Goal: Information Seeking & Learning: Find specific fact

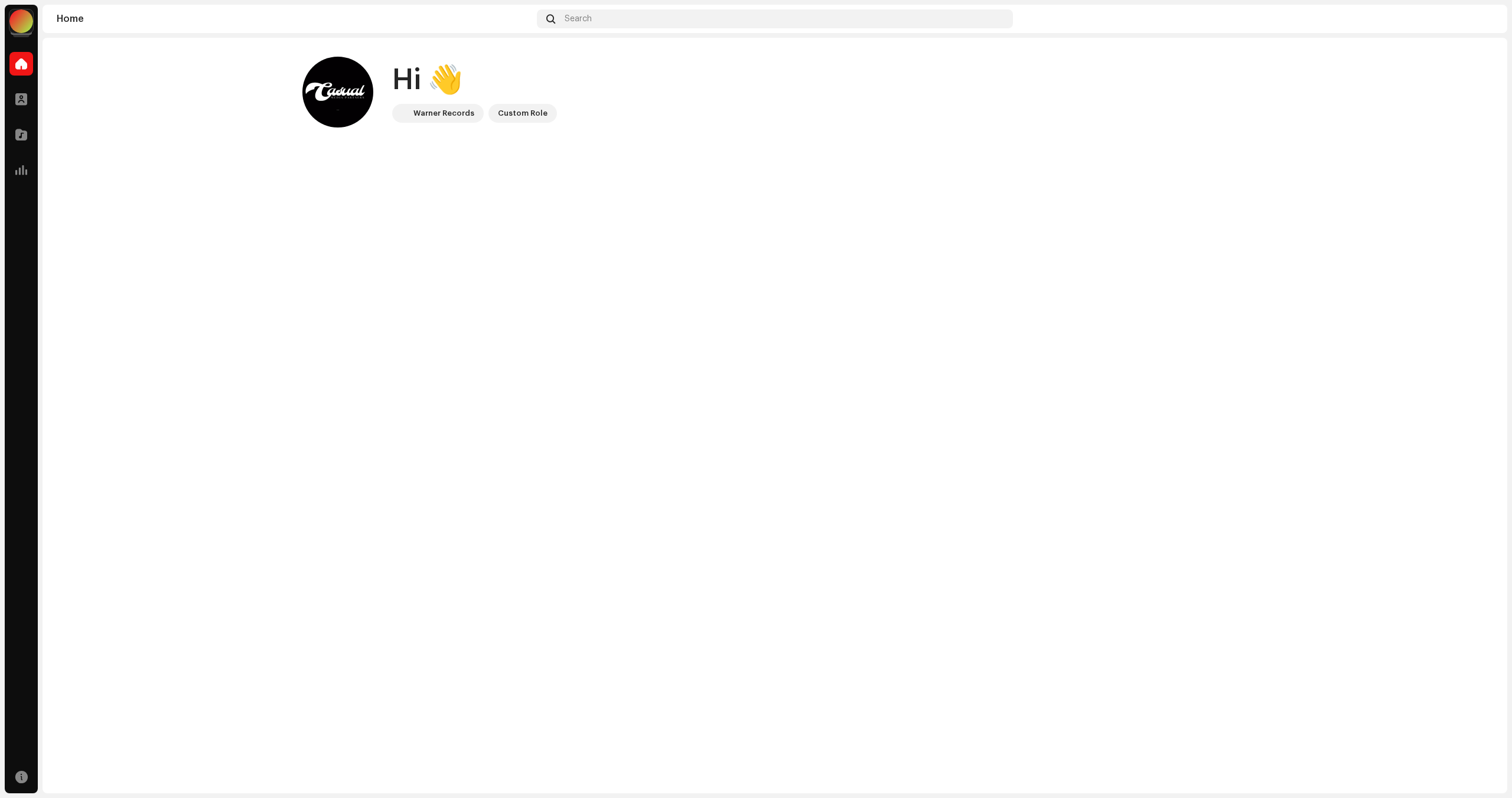
click at [17, 24] on div at bounding box center [21, 21] width 23 height 23
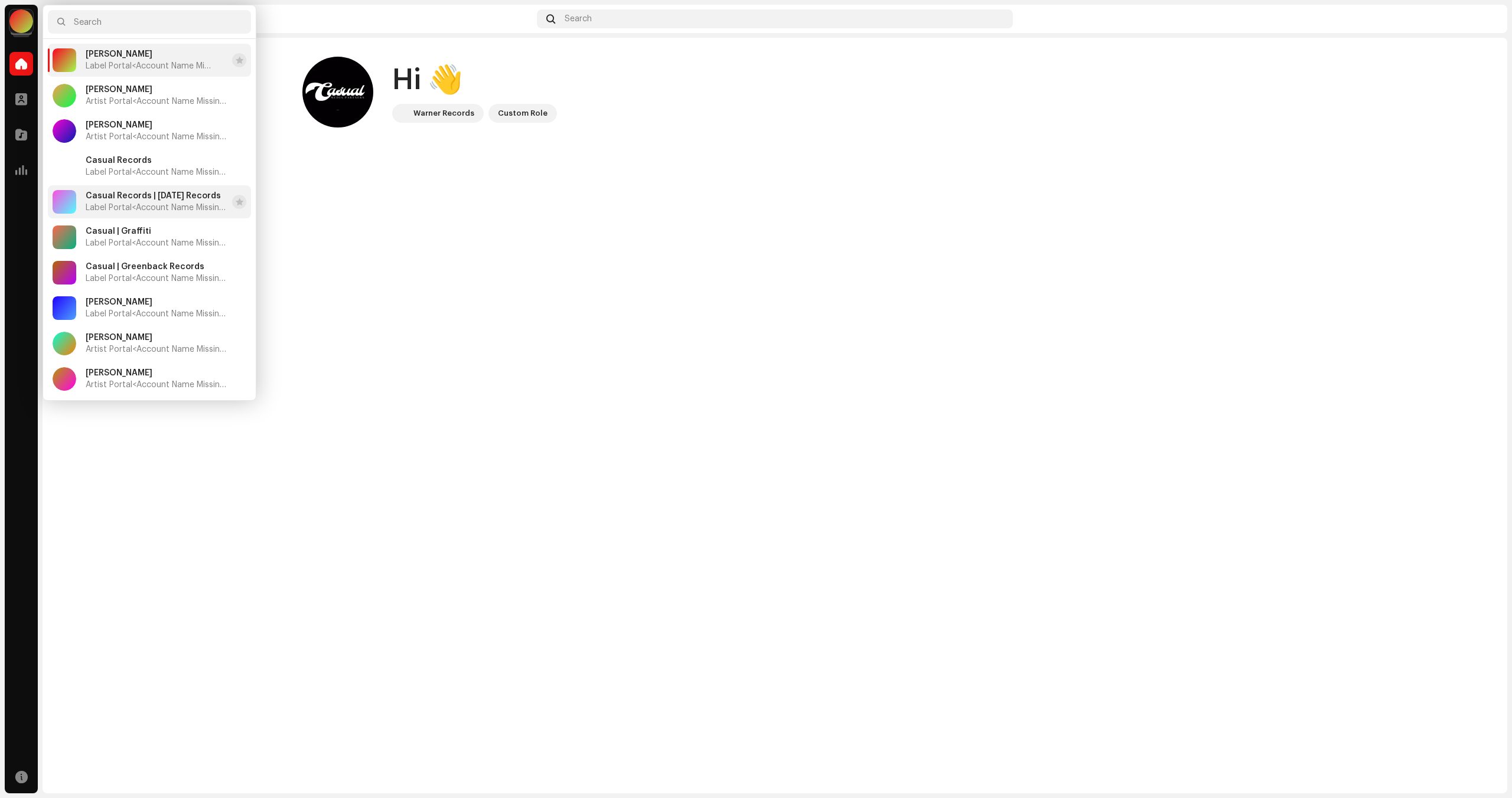
click at [163, 197] on span "Casual Records | [DATE] Records" at bounding box center [153, 196] width 135 height 10
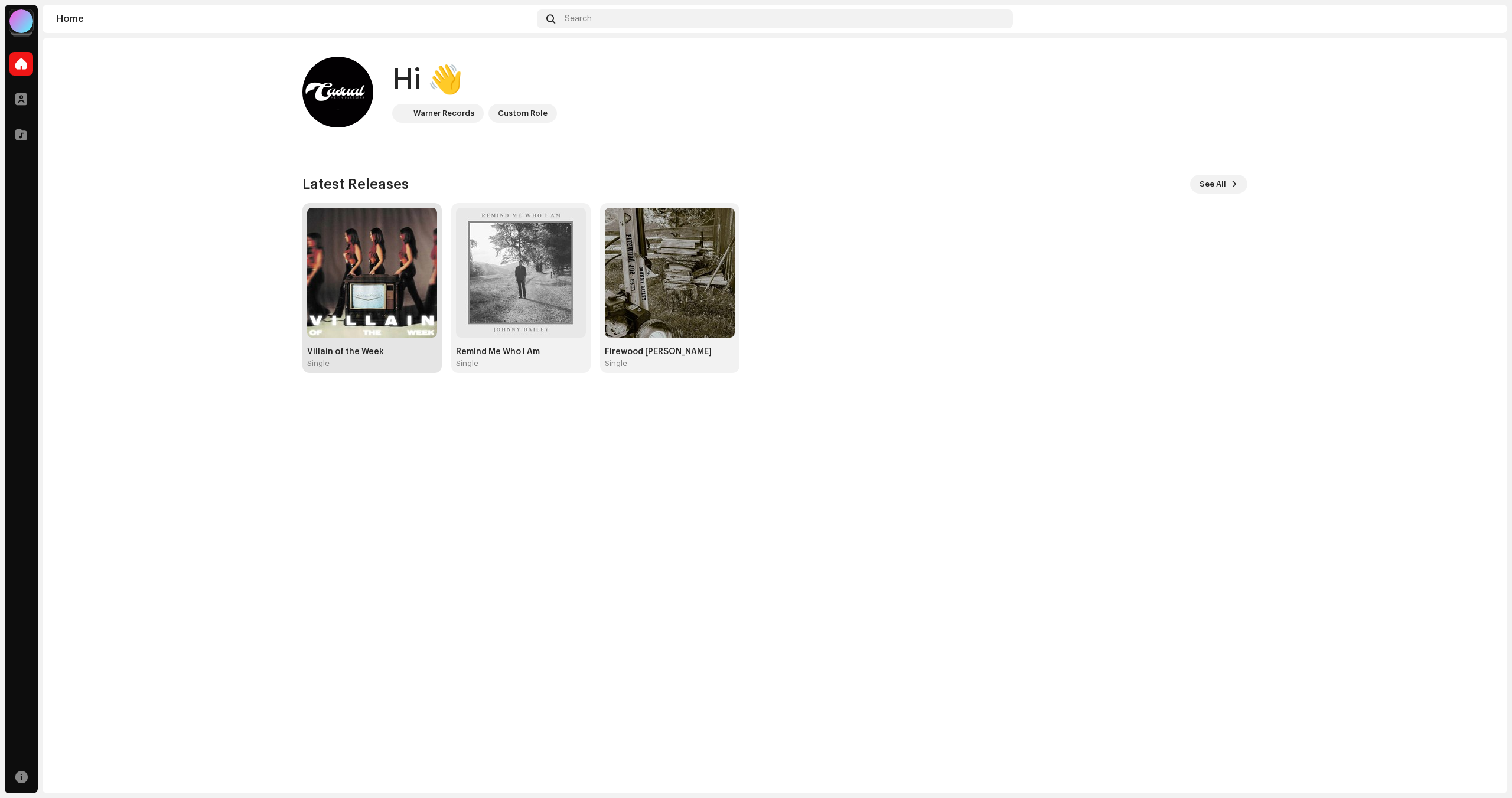
click at [386, 247] on img at bounding box center [372, 273] width 130 height 130
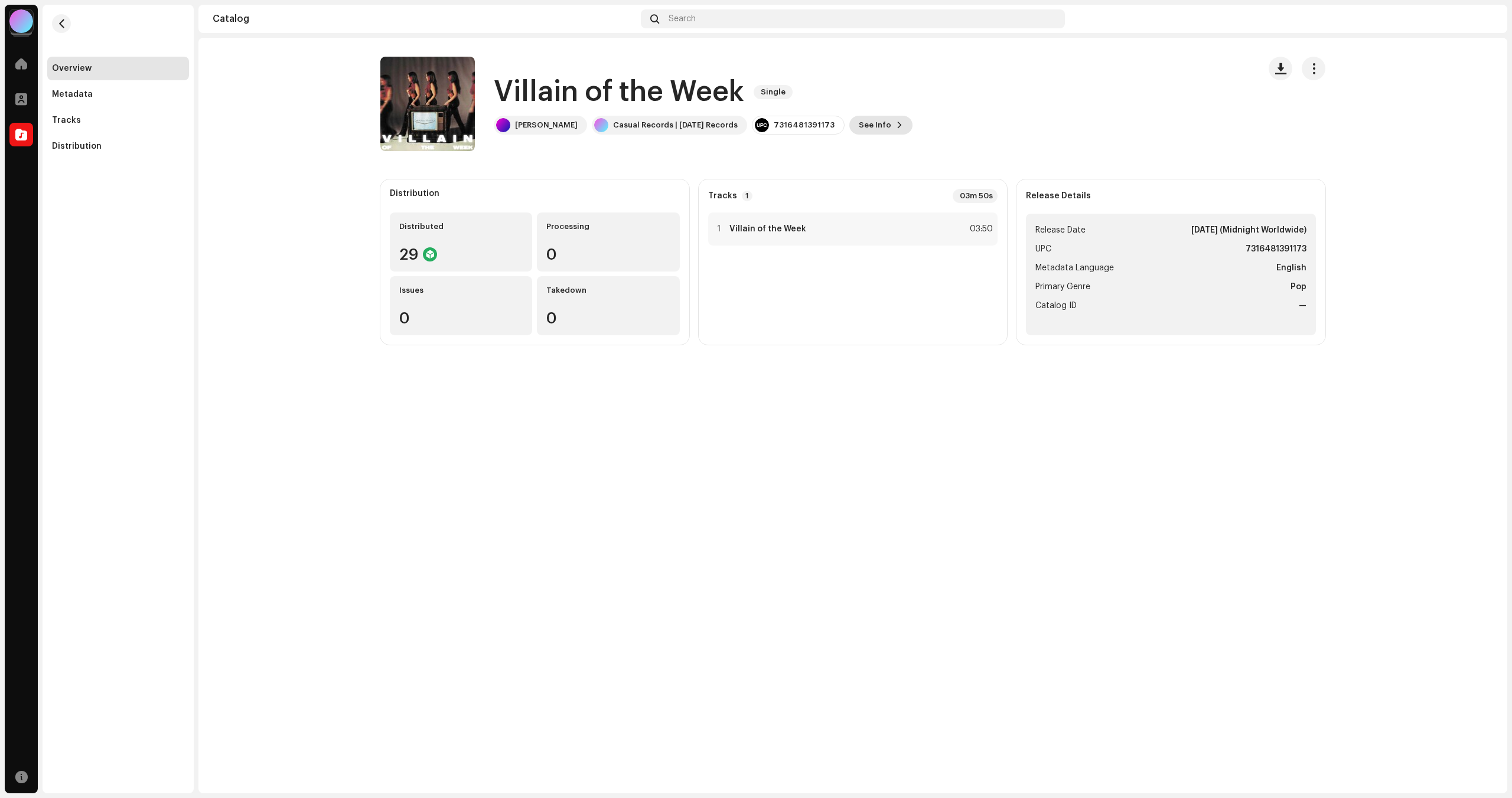
click at [862, 117] on span "See Info" at bounding box center [874, 124] width 32 height 23
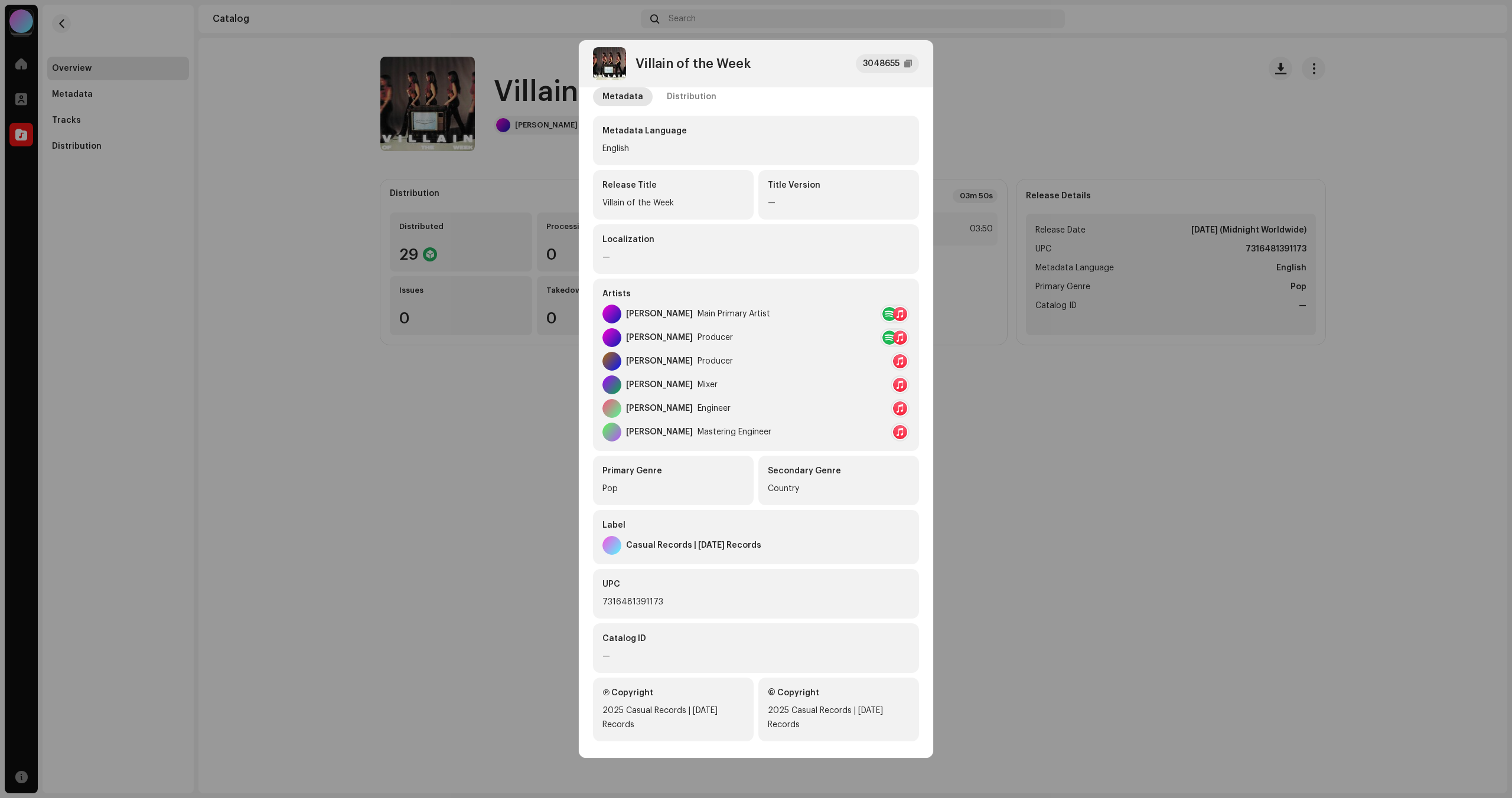
scroll to position [26, 0]
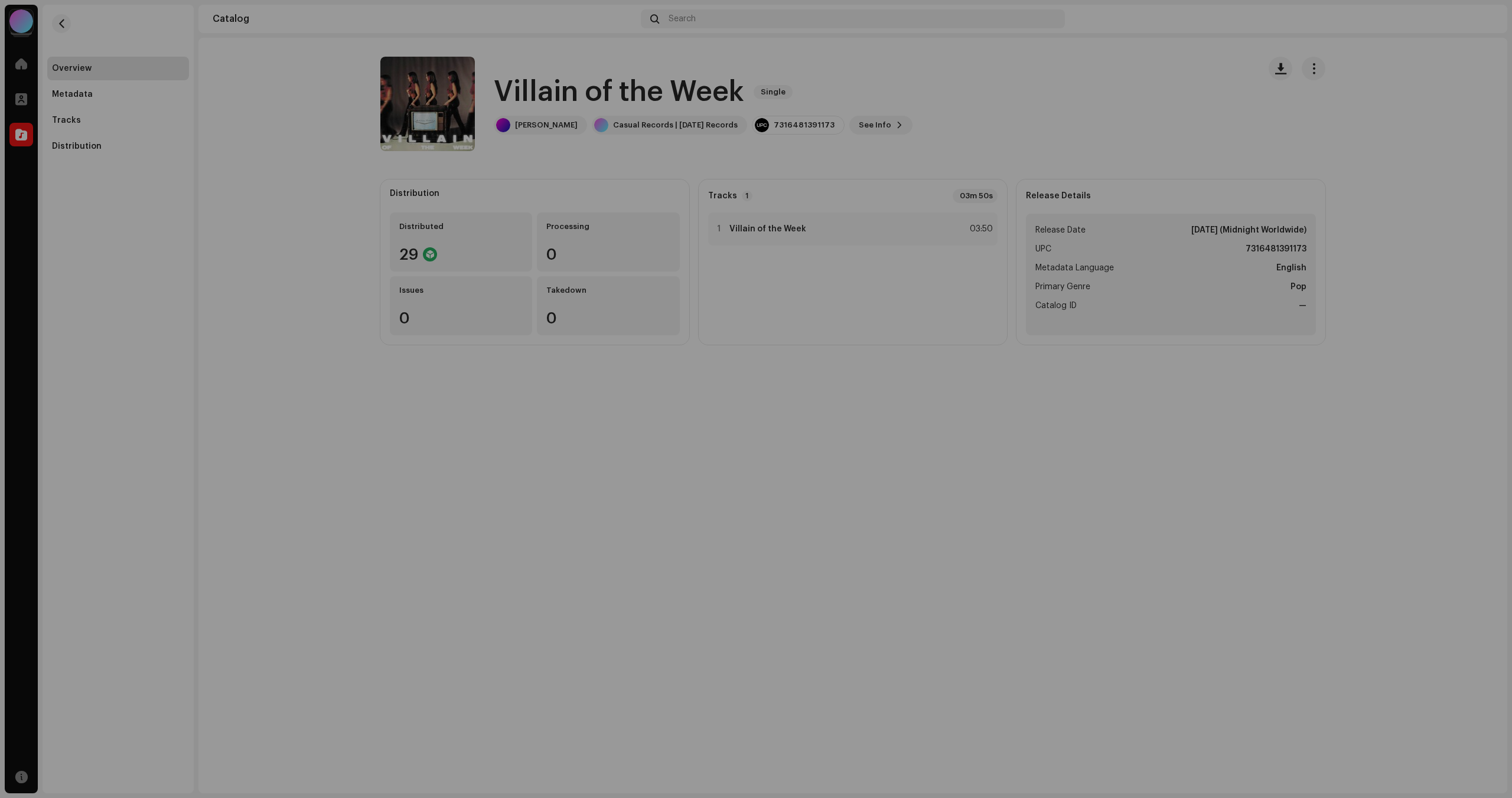
click at [1088, 379] on div "Villain of the Week 3048655 Metadata Distribution Metadata Language English Rel…" at bounding box center [756, 399] width 1512 height 798
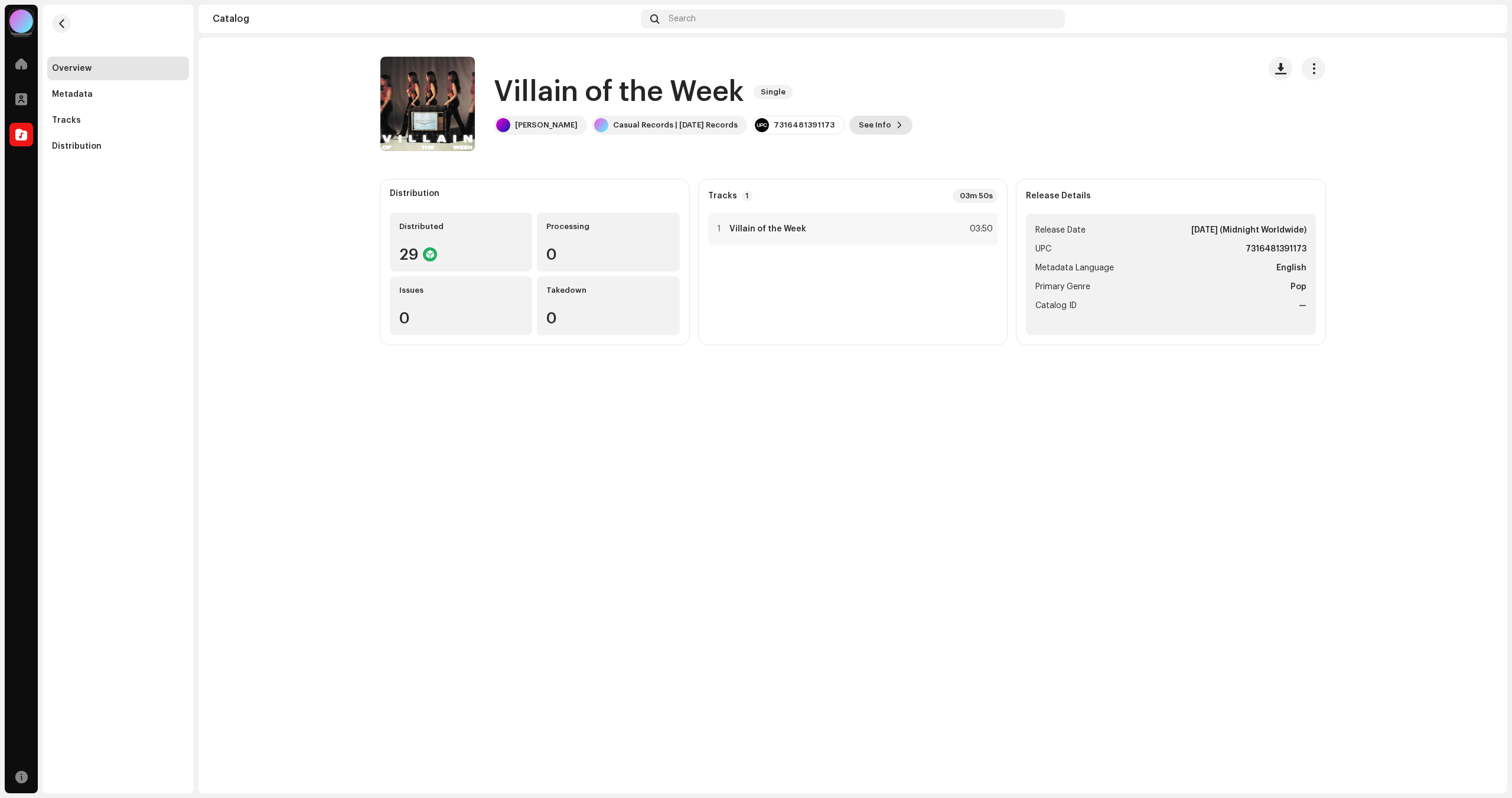
click at [867, 116] on span "See Info" at bounding box center [874, 124] width 32 height 23
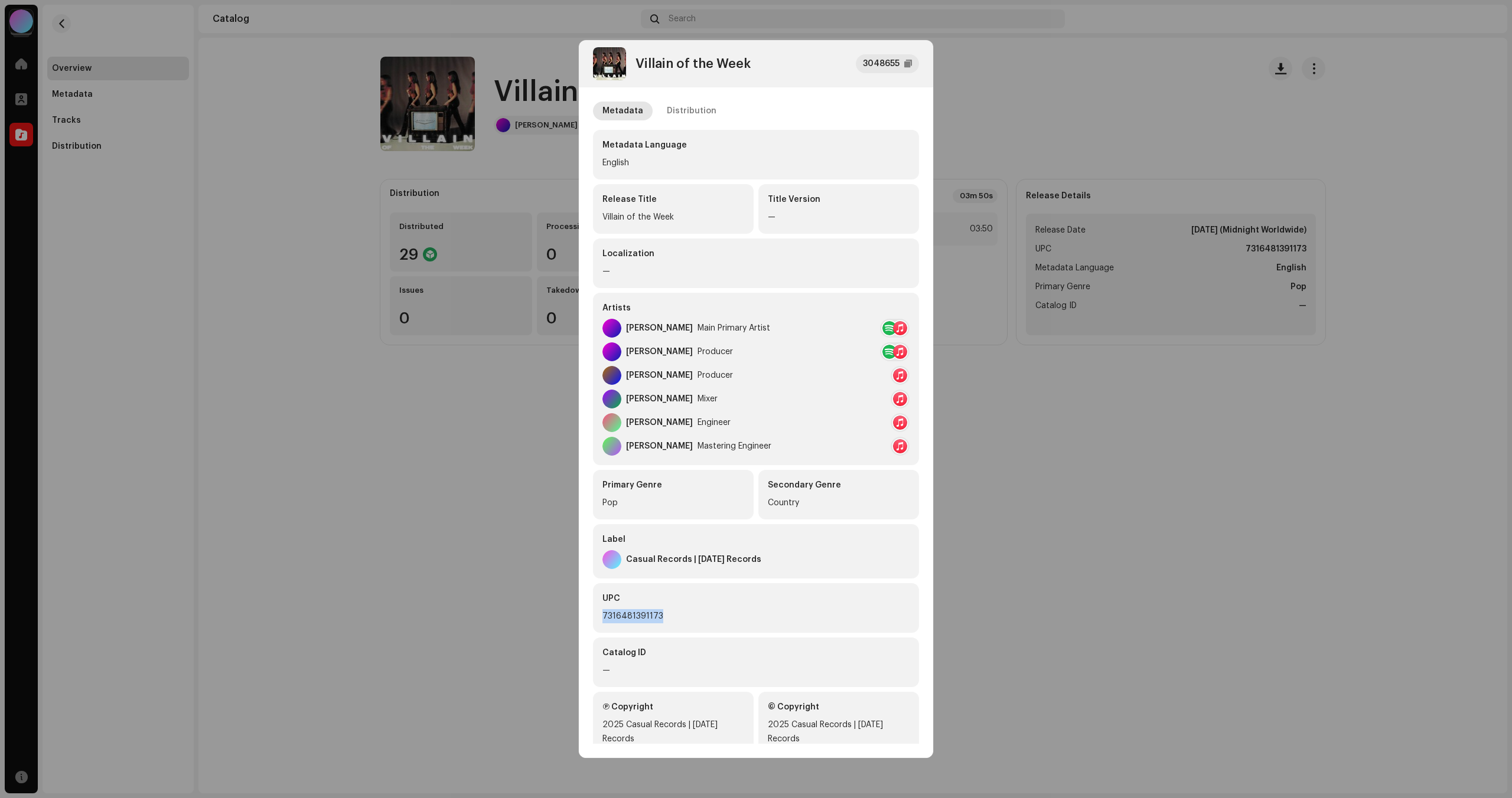
drag, startPoint x: 658, startPoint y: 615, endPoint x: 569, endPoint y: 609, distance: 89.2
click at [569, 609] on div "Villain of the Week 3048655 Metadata Distribution Metadata Language English Rel…" at bounding box center [756, 399] width 1512 height 798
copy div "7316481391173"
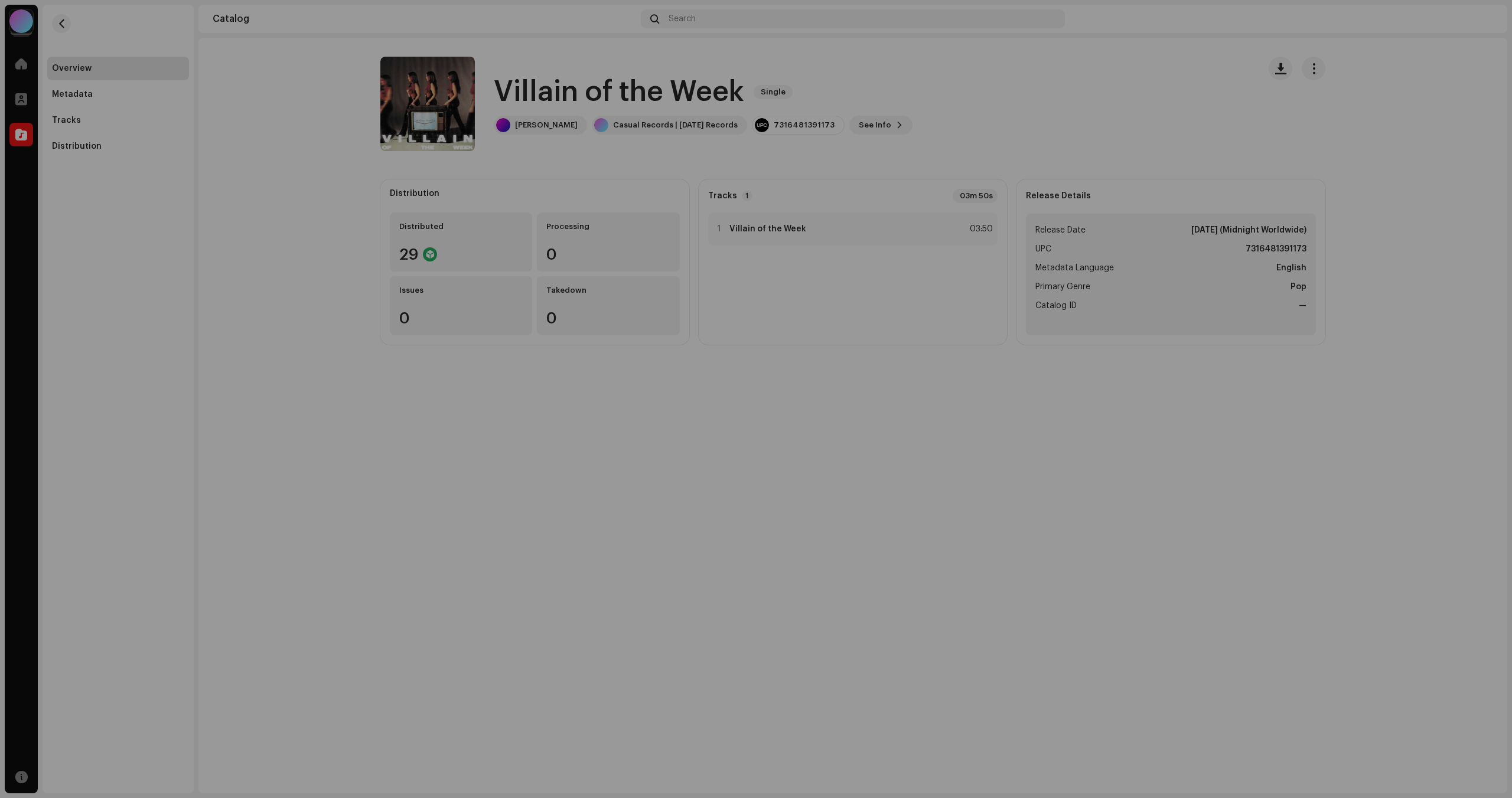
click at [1204, 541] on div "Villain of the Week 3048655 Metadata Distribution Metadata Language English Rel…" at bounding box center [756, 399] width 1512 height 798
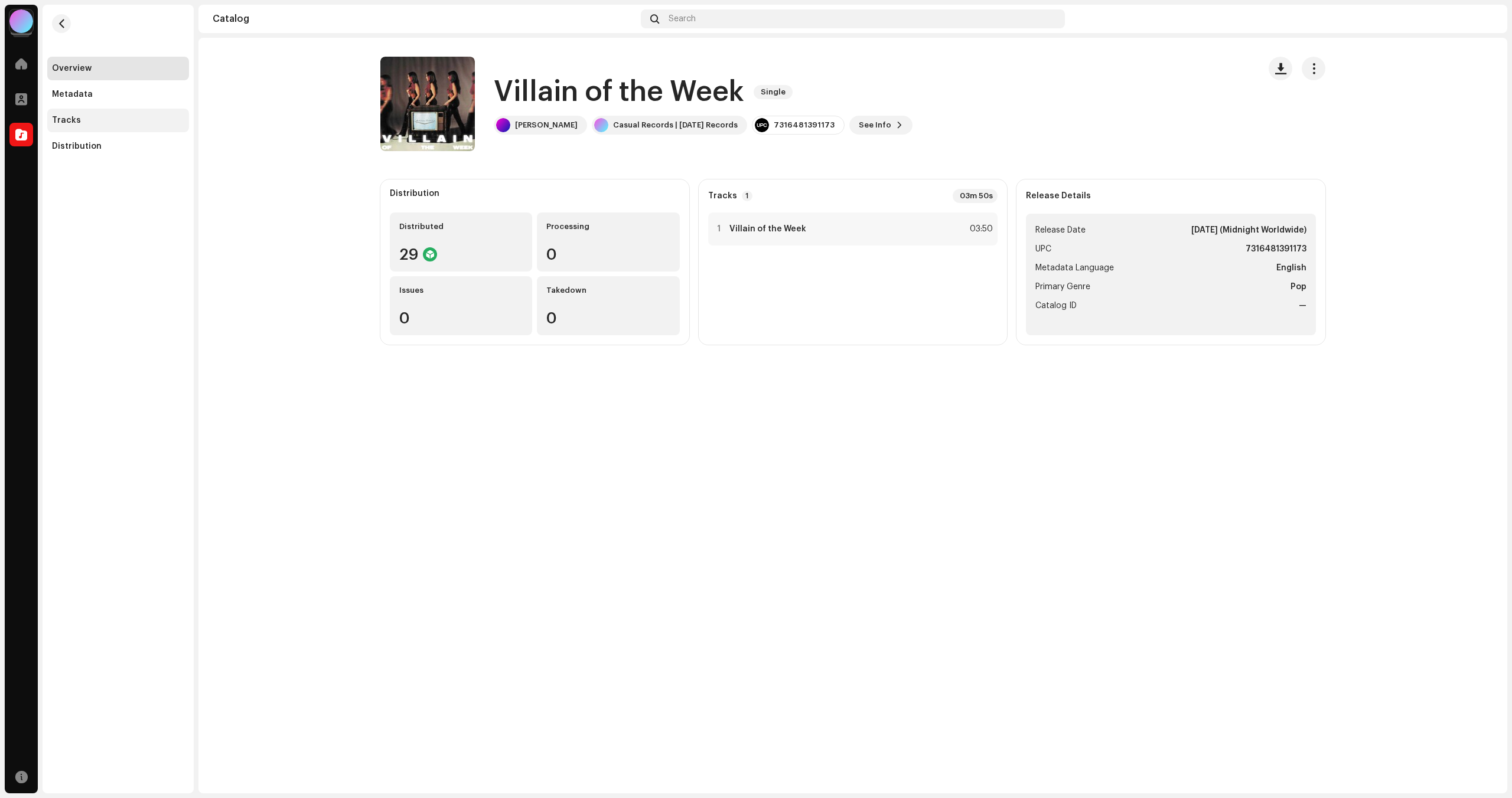
click at [122, 115] on div "Tracks" at bounding box center [118, 120] width 142 height 23
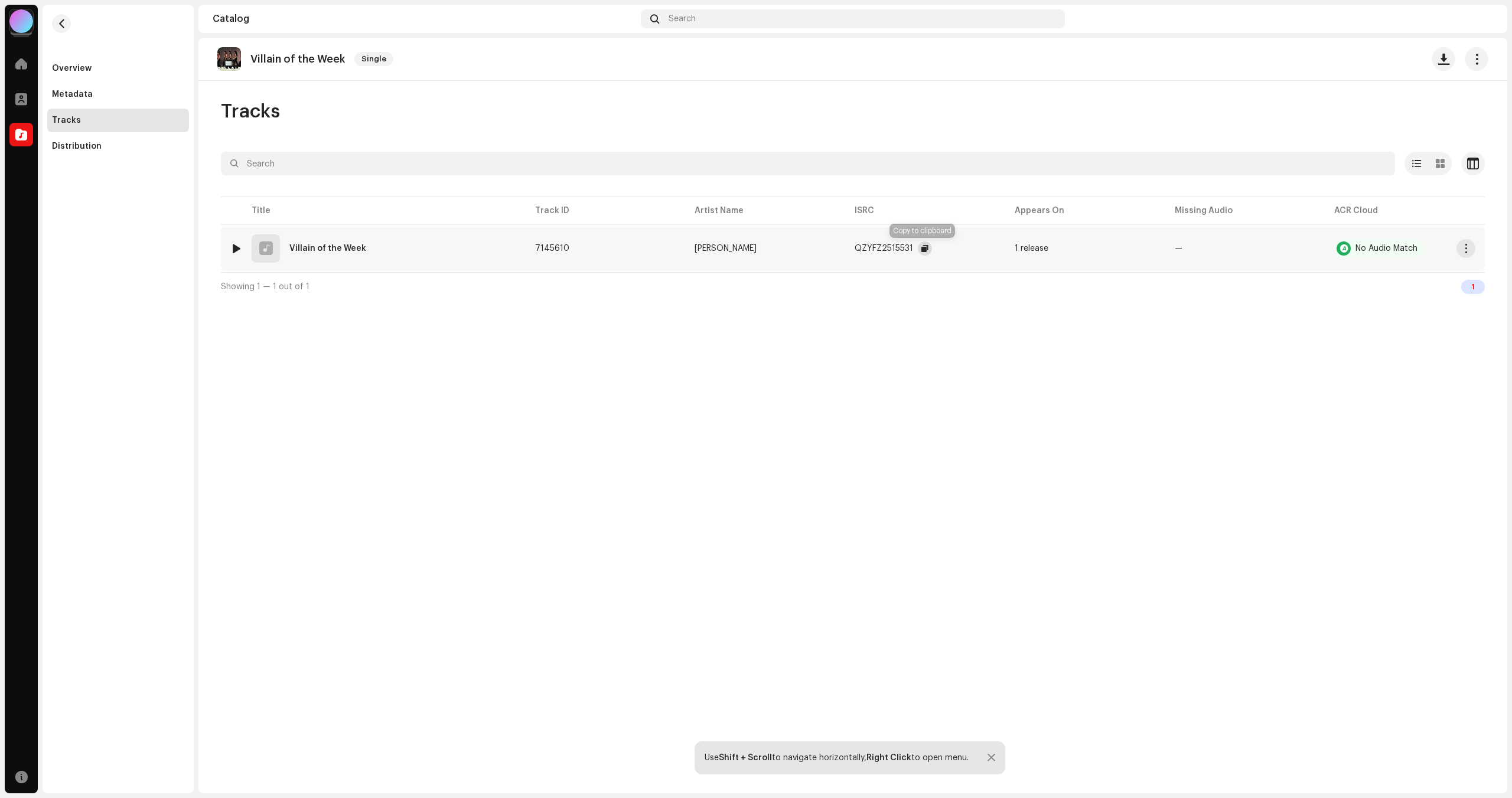
click at [921, 249] on span "button" at bounding box center [924, 249] width 7 height 10
click at [96, 101] on div "Metadata" at bounding box center [118, 94] width 142 height 23
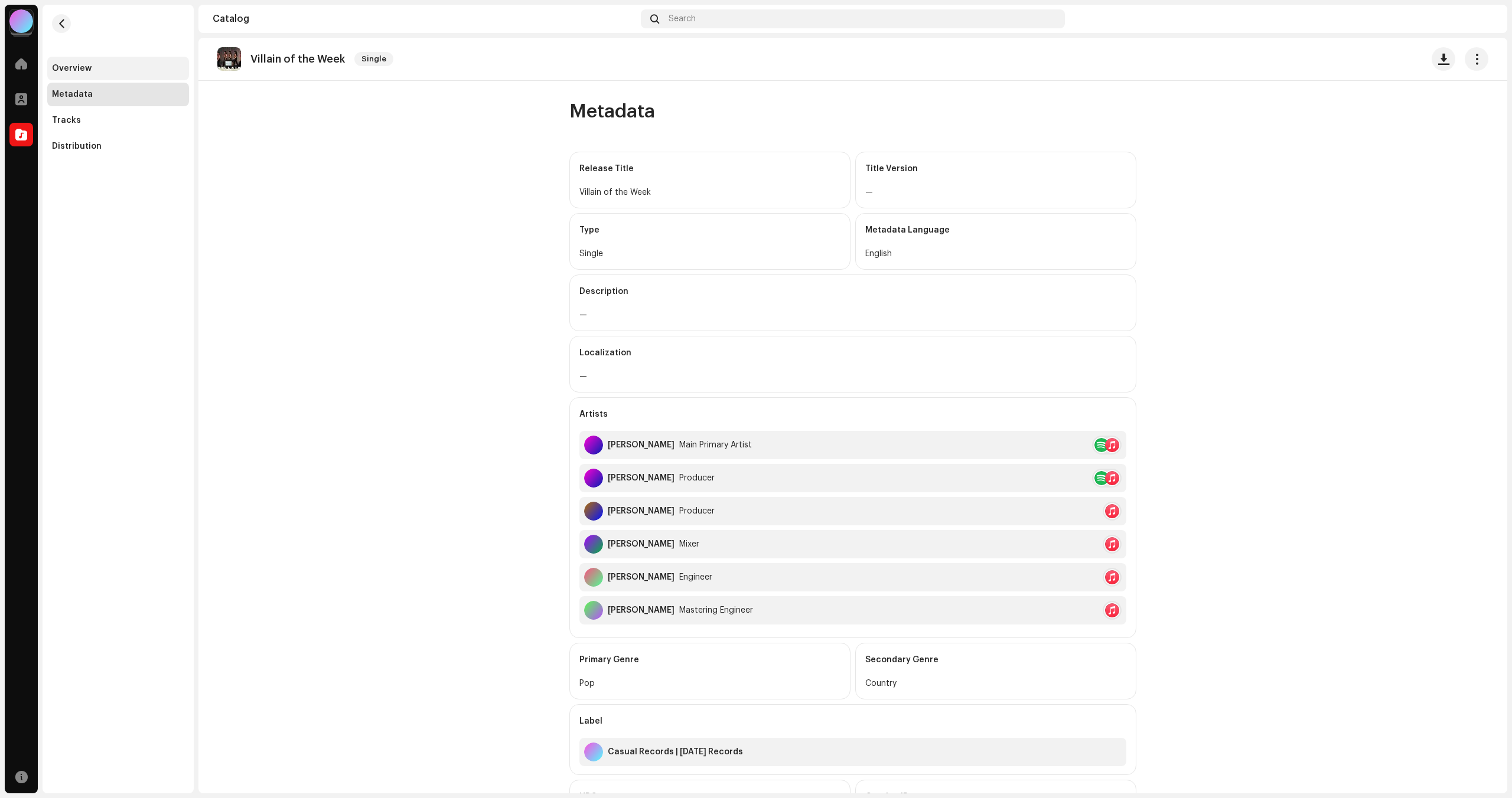
click at [120, 72] on div "Overview" at bounding box center [118, 68] width 132 height 10
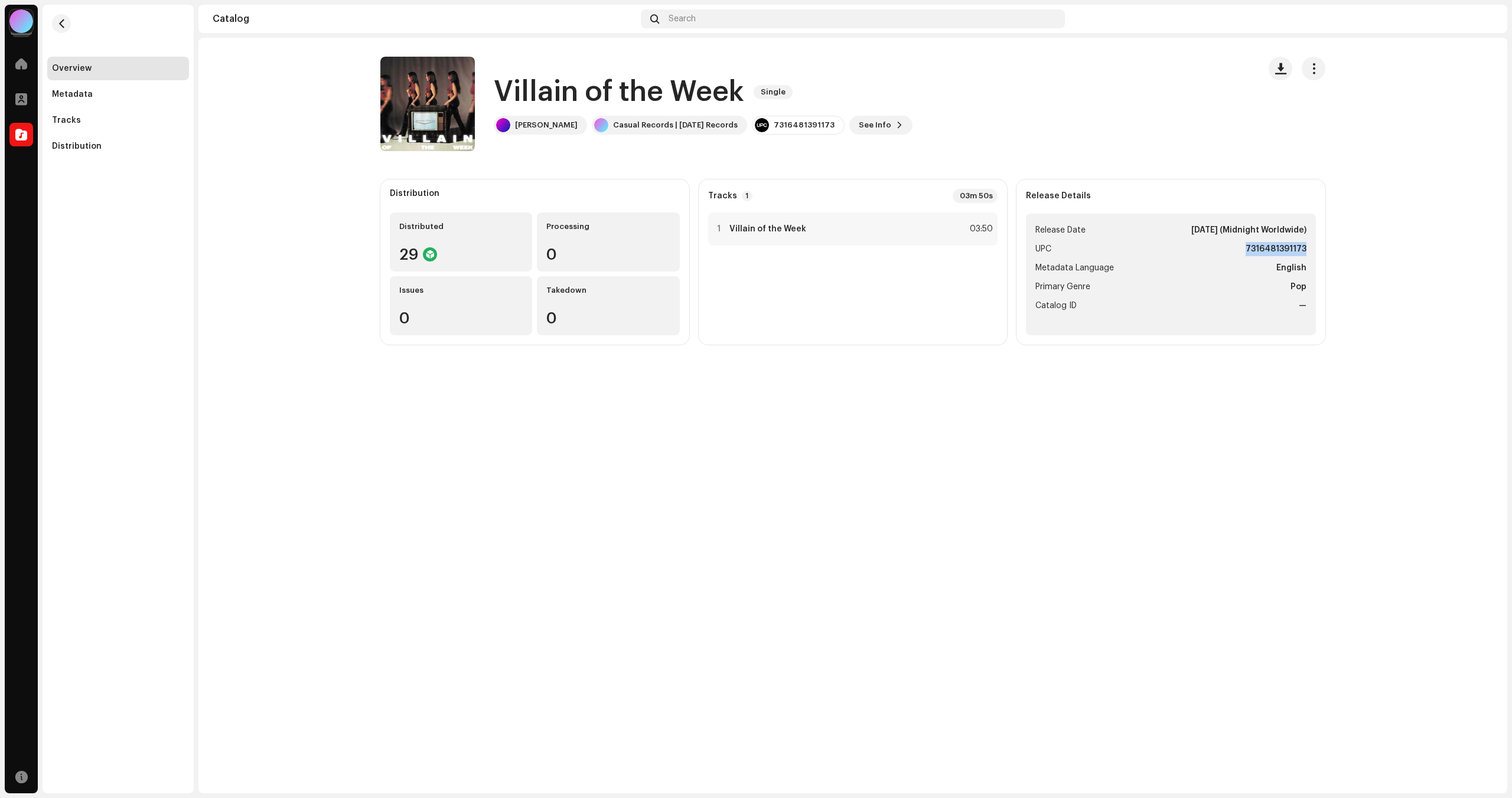
drag, startPoint x: 1245, startPoint y: 248, endPoint x: 1322, endPoint y: 248, distance: 77.0
click at [1322, 248] on div "Release Details Release Date [DATE] (Midnight Worldwide) UPC 7316481391173 Meta…" at bounding box center [1171, 263] width 309 height 165
copy strong "7316481391173"
